Goal: Find specific page/section: Find specific page/section

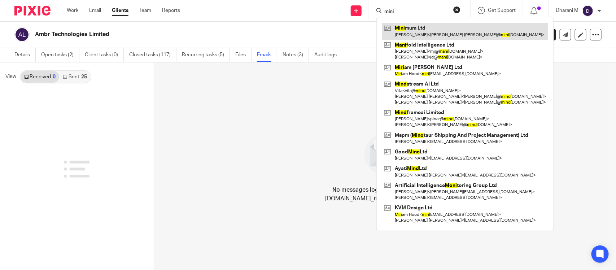
type input "mini"
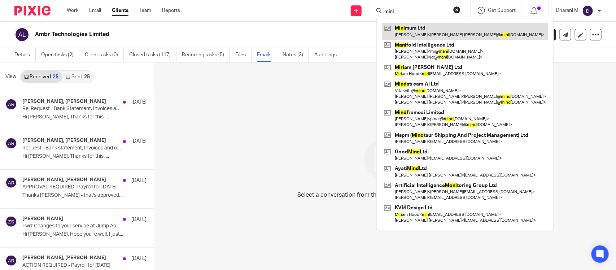
click at [413, 28] on link at bounding box center [465, 31] width 166 height 17
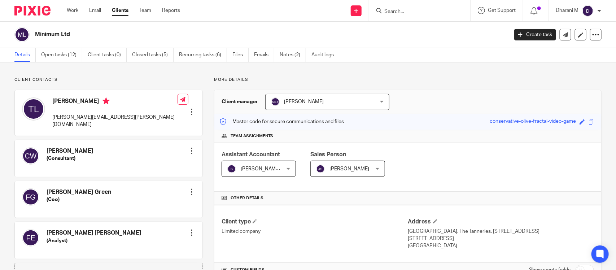
scroll to position [135, 0]
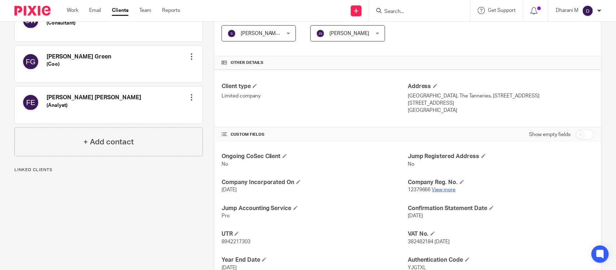
click at [444, 191] on link "View more" at bounding box center [444, 189] width 24 height 5
